Goal: Information Seeking & Learning: Learn about a topic

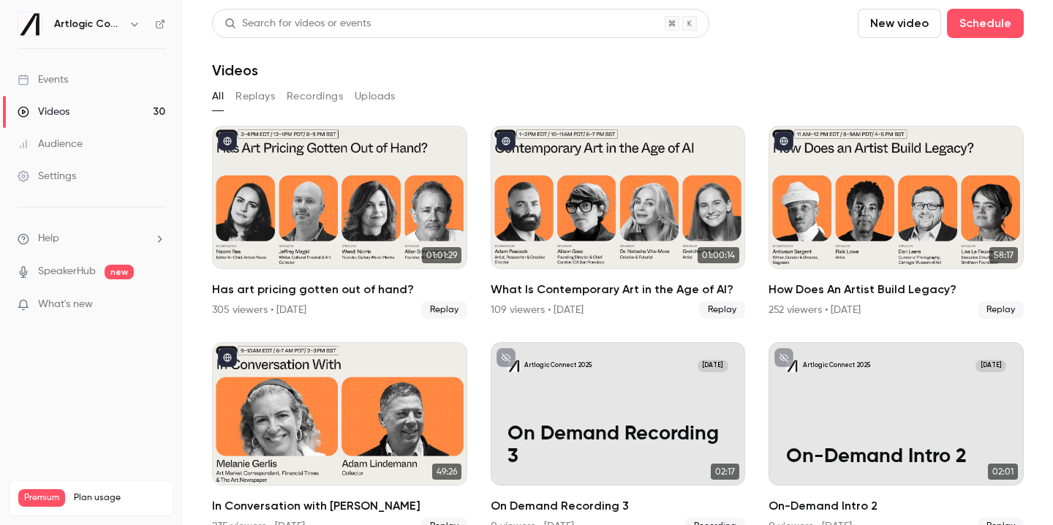
click at [304, 99] on button "Recordings" at bounding box center [315, 96] width 56 height 23
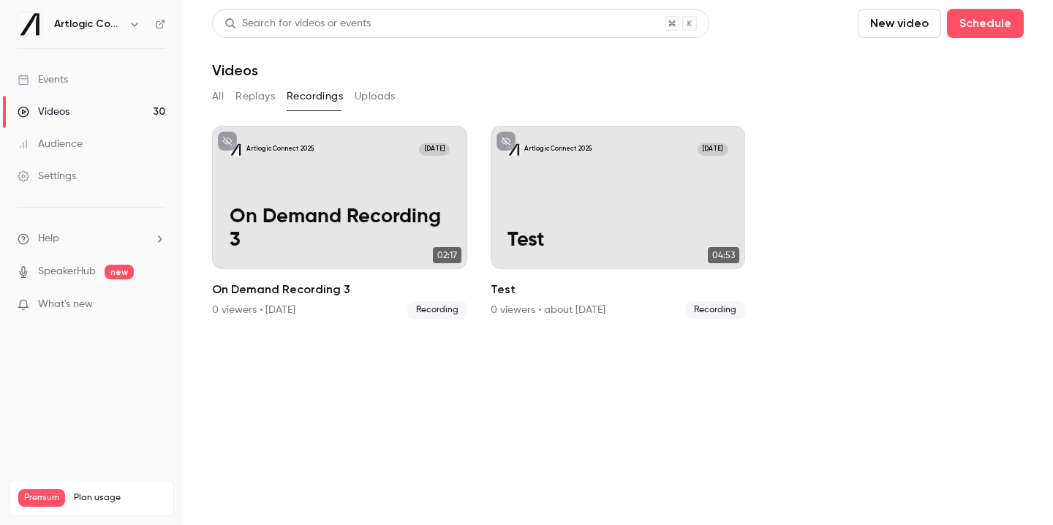
click at [259, 97] on button "Replays" at bounding box center [254, 96] width 39 height 23
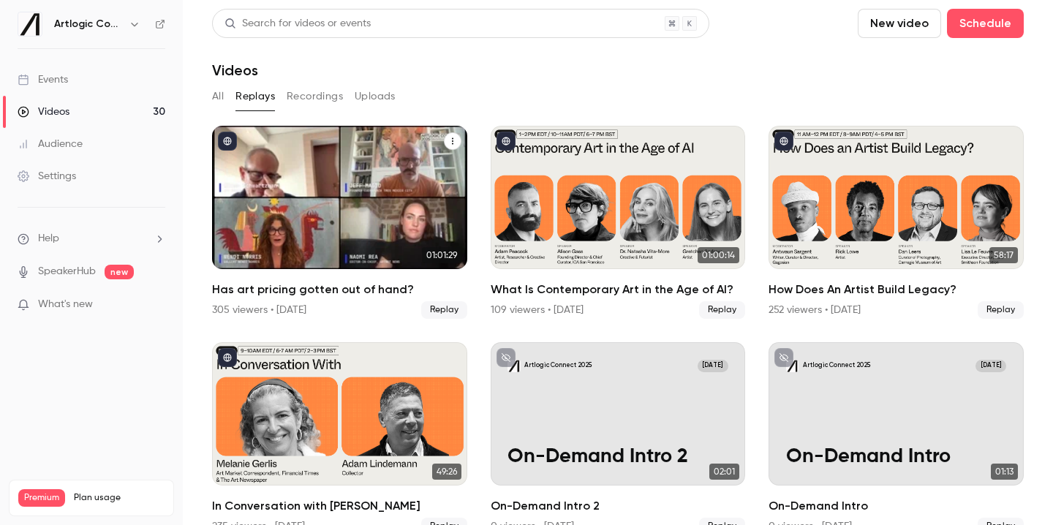
click at [454, 141] on icon "Has art pricing gotten out of hand?" at bounding box center [452, 141] width 9 height 9
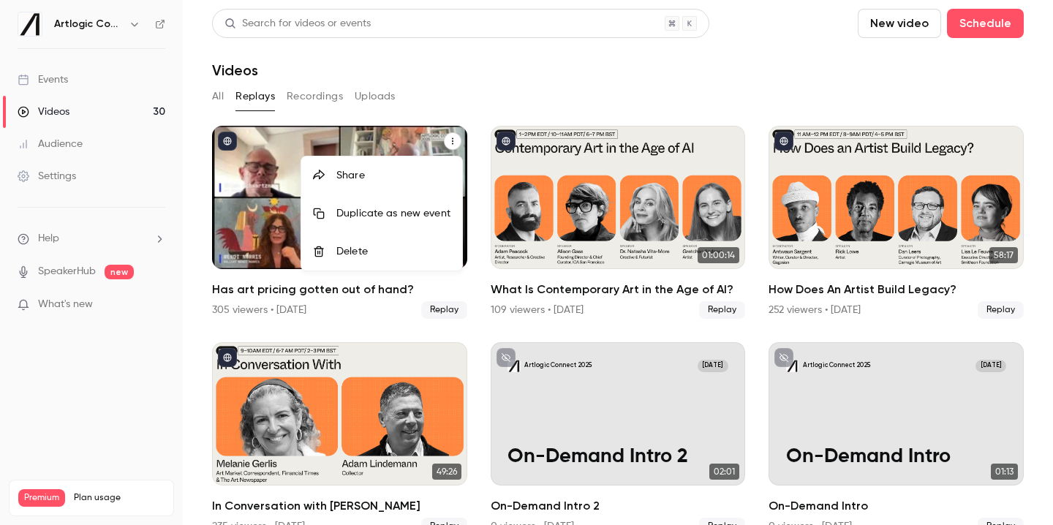
click at [476, 103] on div at bounding box center [526, 262] width 1053 height 525
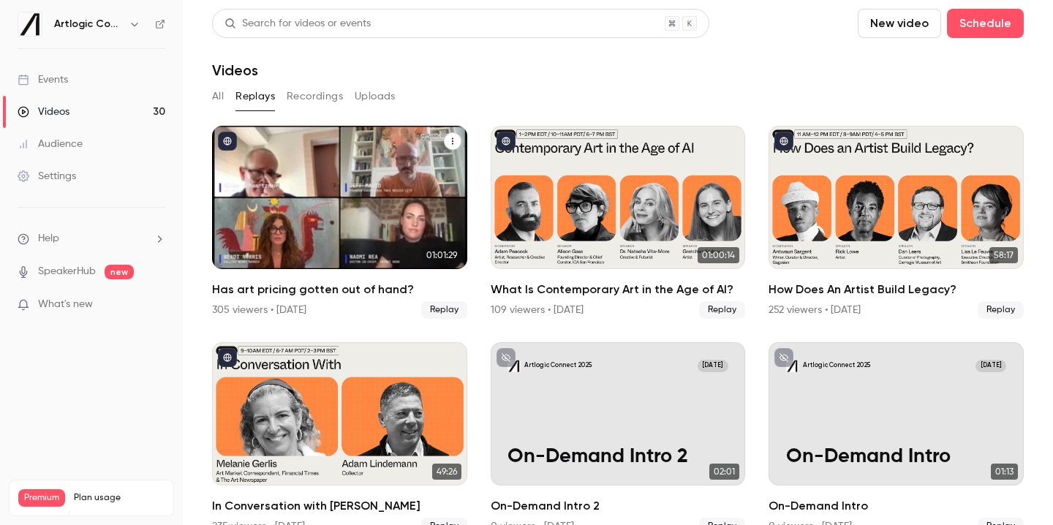
click at [396, 167] on div "Has art pricing gotten out of hand?" at bounding box center [339, 197] width 255 height 143
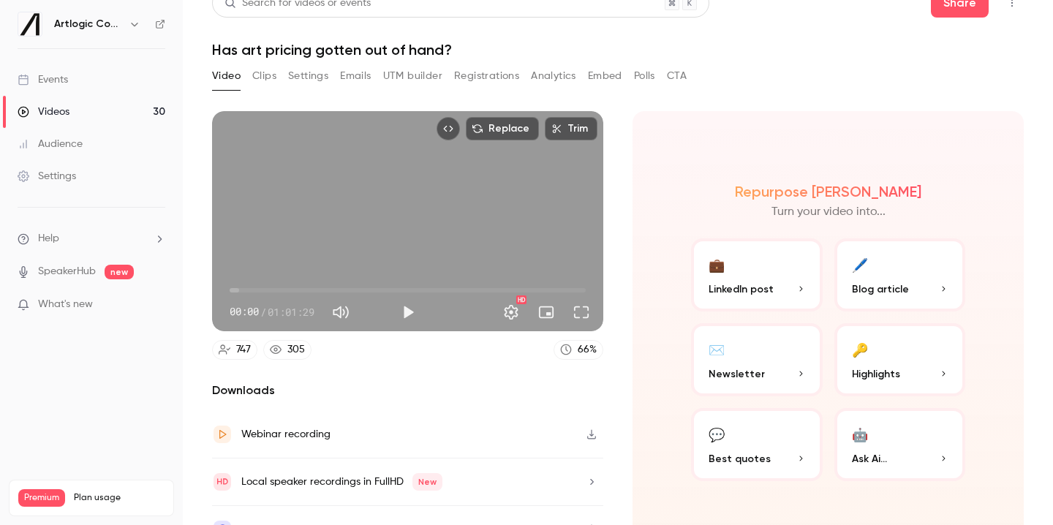
scroll to position [17, 0]
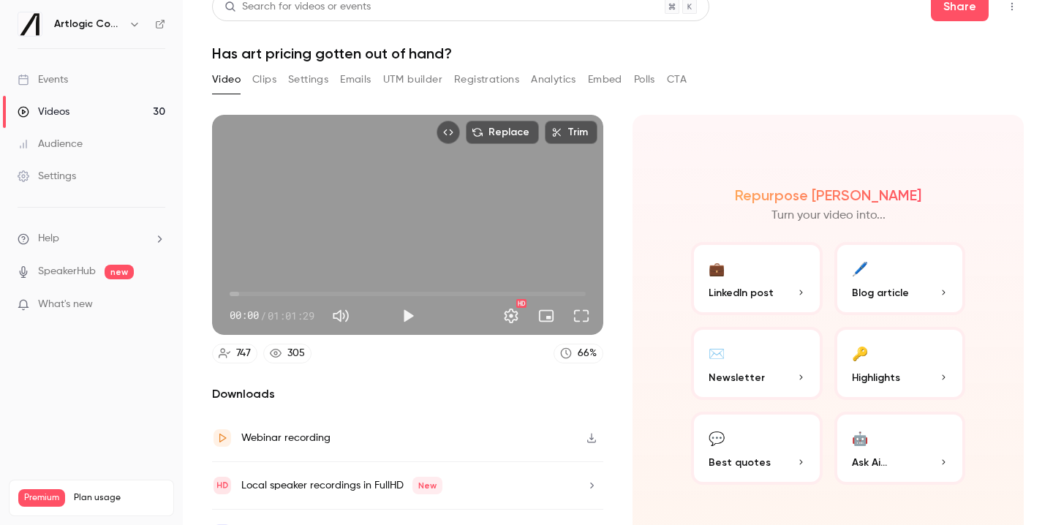
click at [298, 79] on button "Settings" at bounding box center [308, 79] width 40 height 23
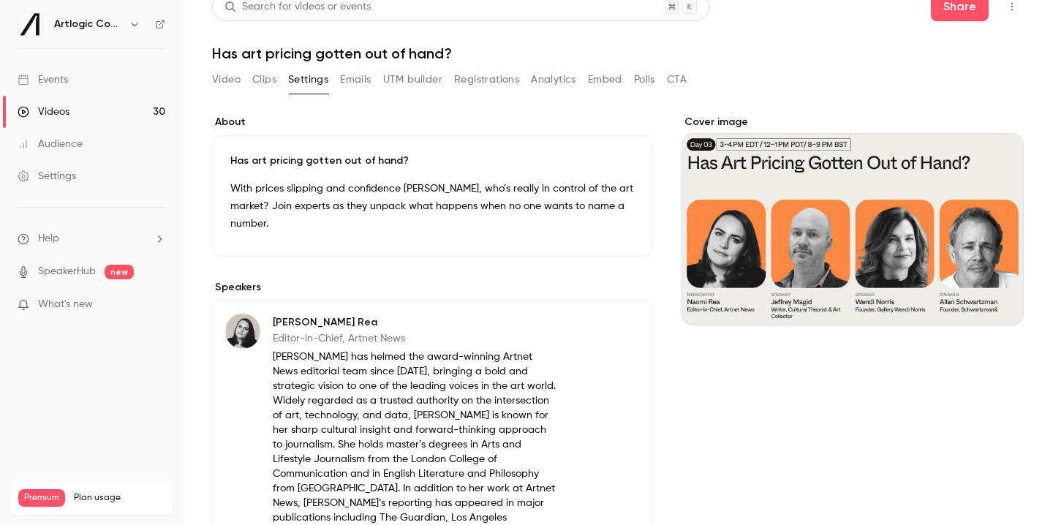
click at [234, 81] on button "Video" at bounding box center [226, 79] width 29 height 23
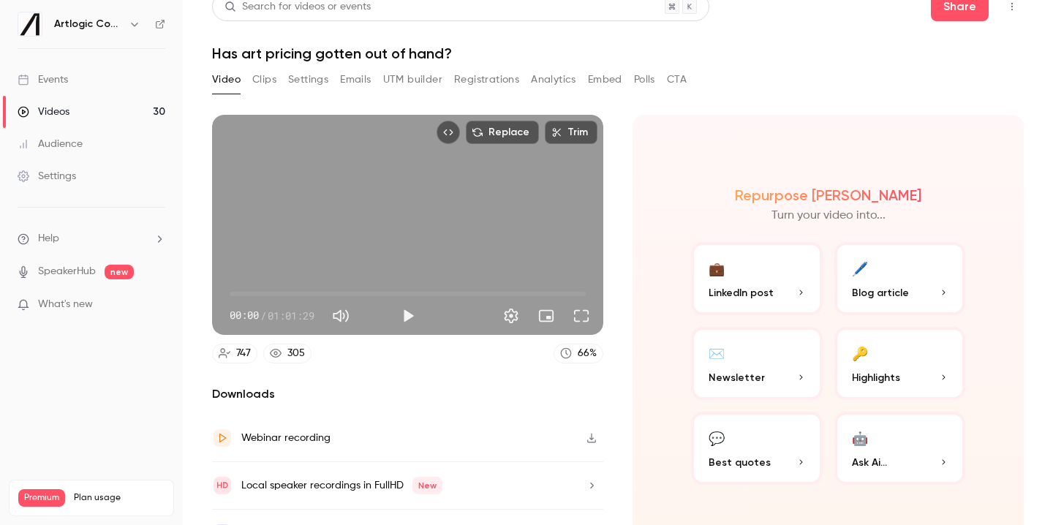
scroll to position [48, 0]
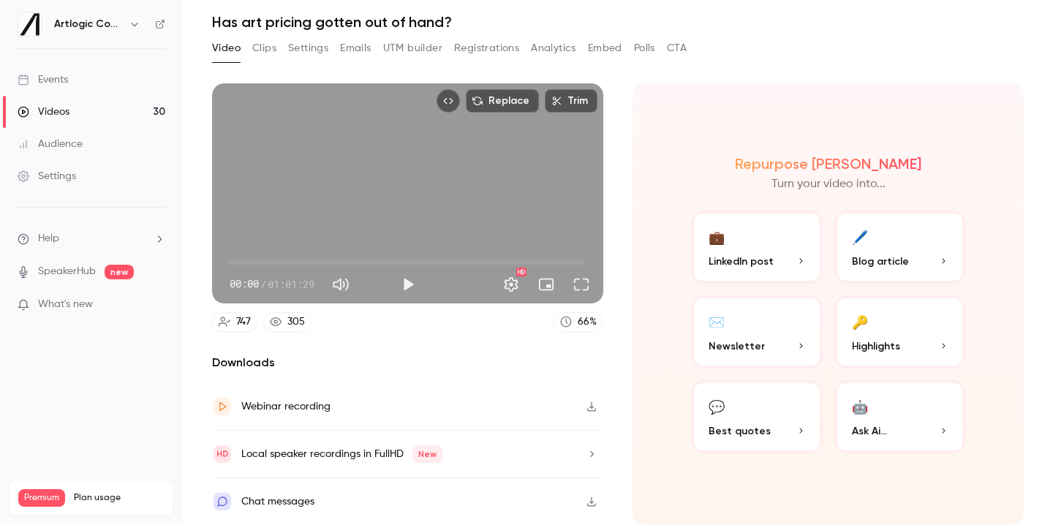
click at [586, 409] on icon "button" at bounding box center [592, 406] width 12 height 10
click at [293, 21] on h1 "Has art pricing gotten out of hand?" at bounding box center [618, 22] width 812 height 18
copy div "Has art pricing gotten out of hand? Video Clips Settings Emails UTM builder Reg…"
